Goal: Go to known website: Access a specific website the user already knows

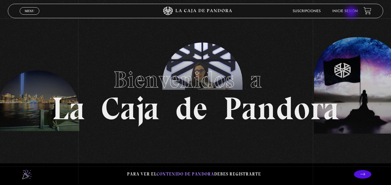
click at [352, 13] on link "Inicie sesión" at bounding box center [344, 11] width 25 height 3
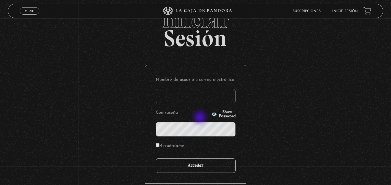
scroll to position [58, 0]
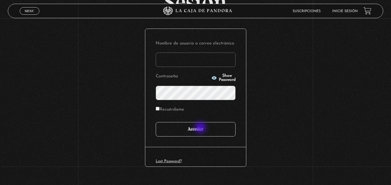
type input "priscilla solis"
click at [201, 128] on input "Acceder" at bounding box center [196, 129] width 80 height 14
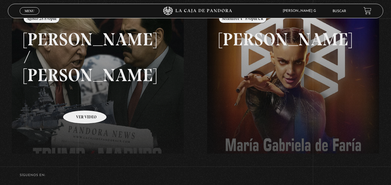
scroll to position [76, 0]
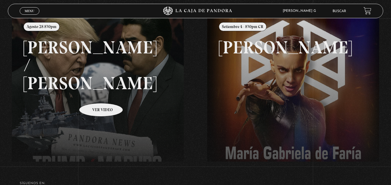
click at [93, 95] on link at bounding box center [207, 106] width 391 height 185
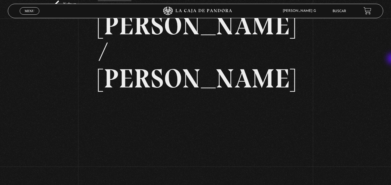
scroll to position [33, 0]
